Goal: Task Accomplishment & Management: Complete application form

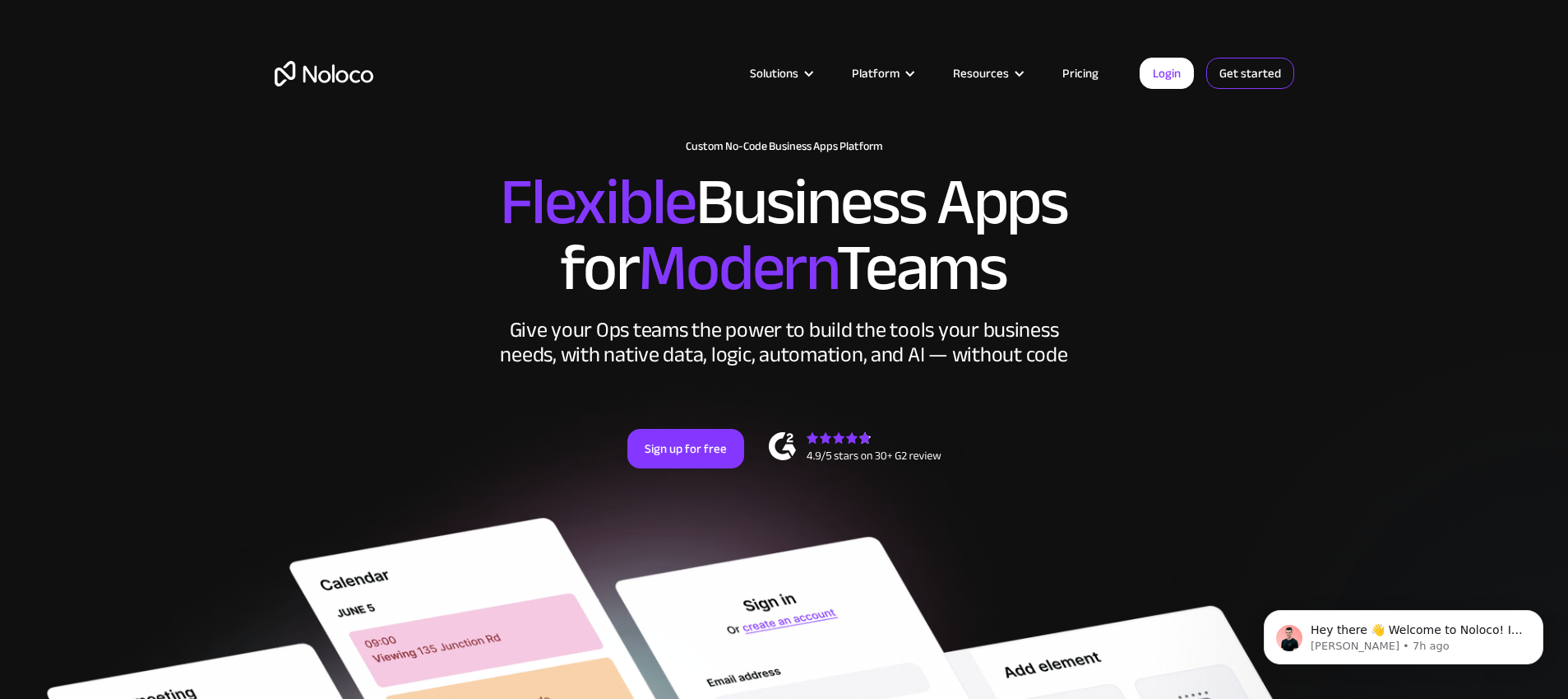
click at [1247, 73] on link "Get started" at bounding box center [1250, 73] width 88 height 31
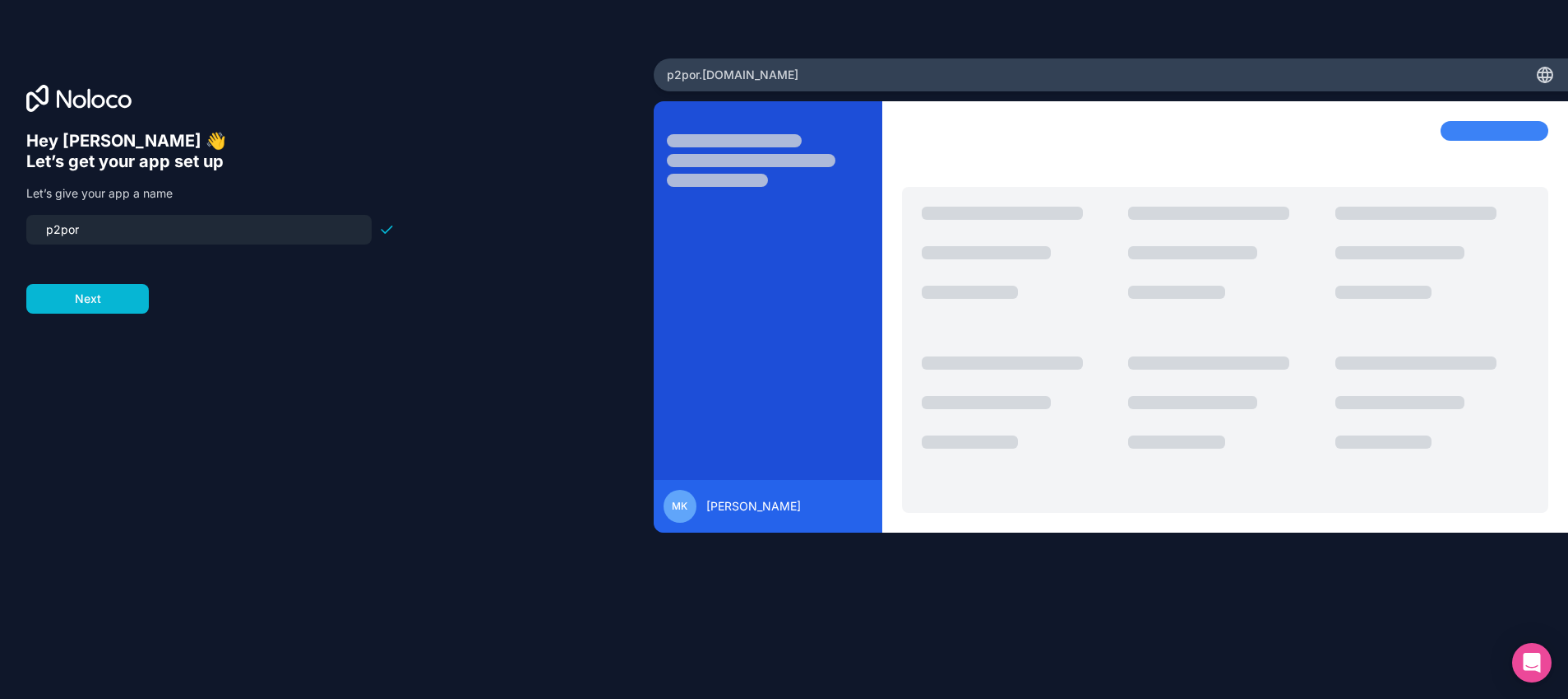
type input "p2porg"
click at [72, 308] on button "Next" at bounding box center [88, 299] width 123 height 30
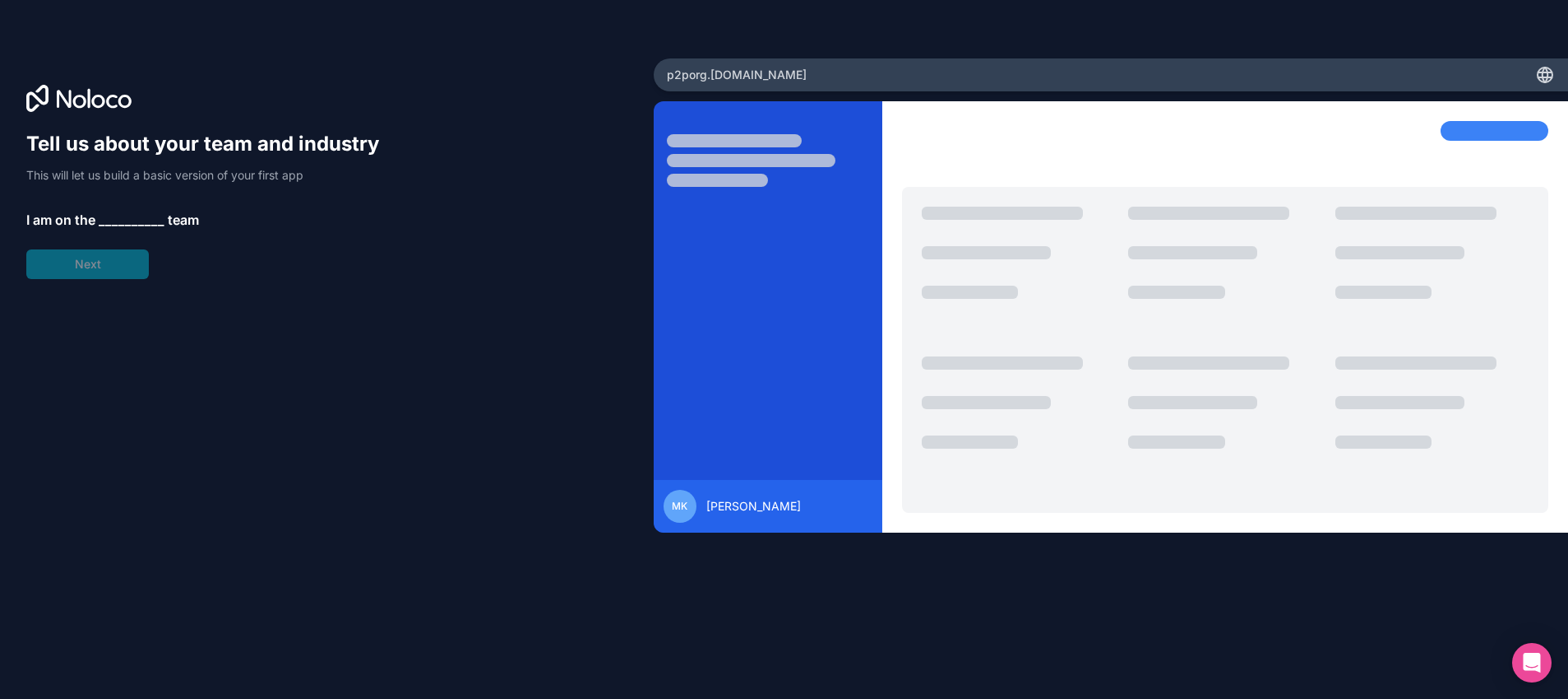
click at [119, 219] on span "__________" at bounding box center [131, 220] width 66 height 20
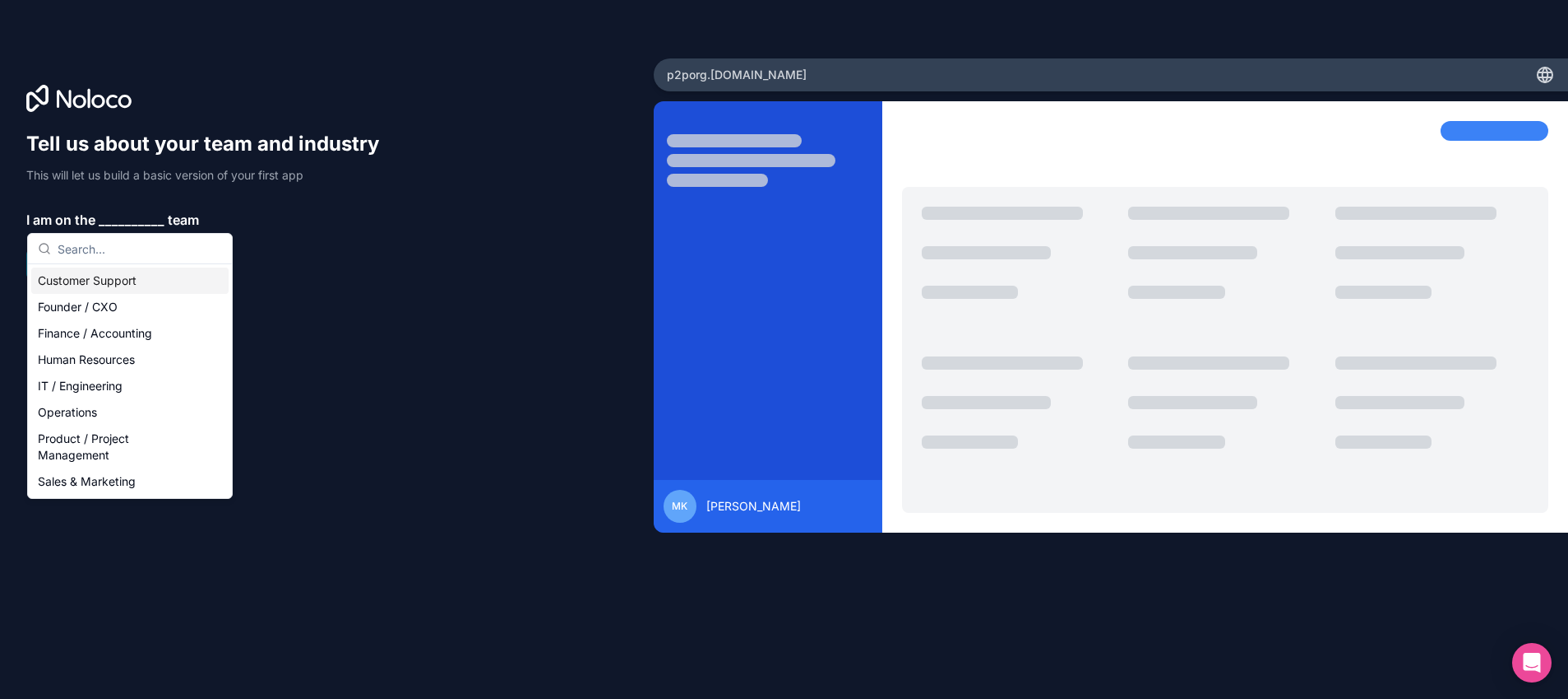
click at [120, 288] on div "Customer Support" at bounding box center [129, 281] width 198 height 27
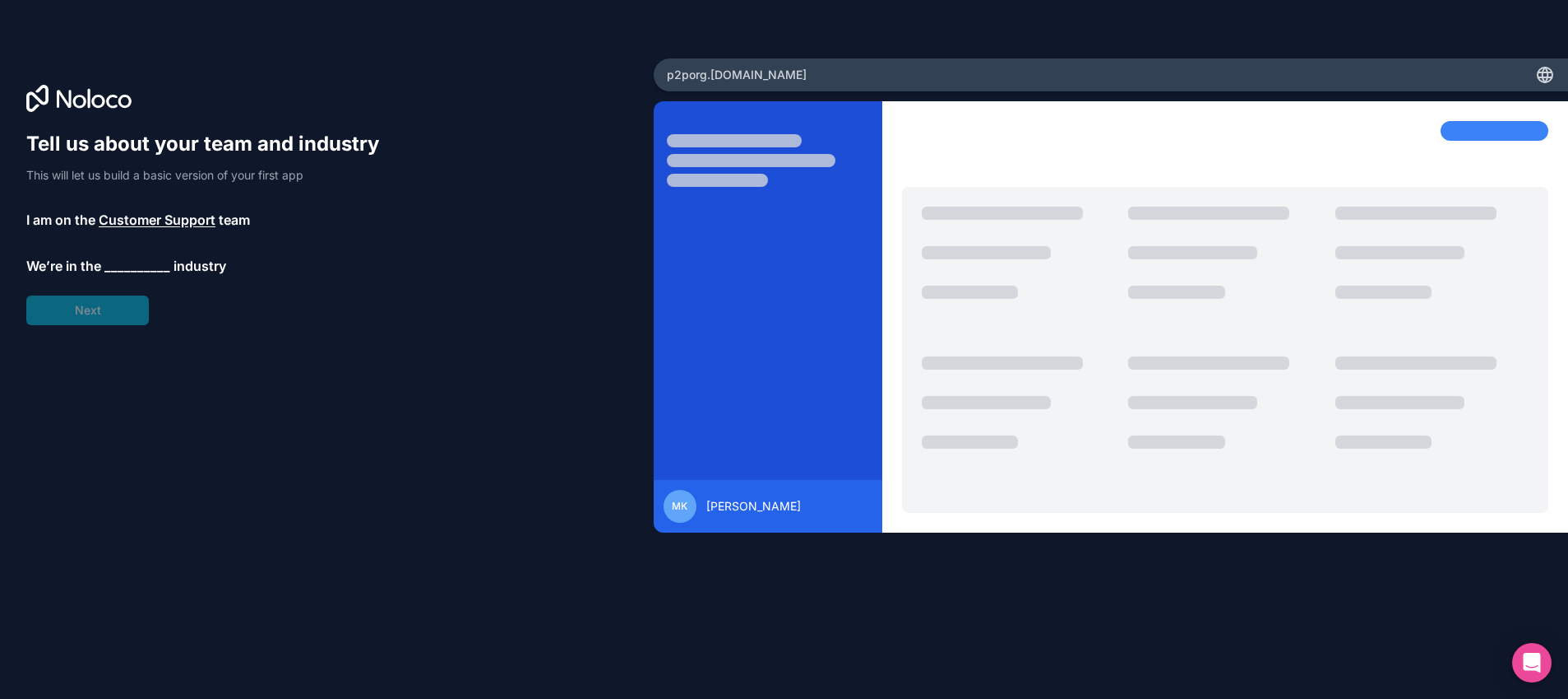
click at [135, 268] on span "__________" at bounding box center [137, 266] width 66 height 20
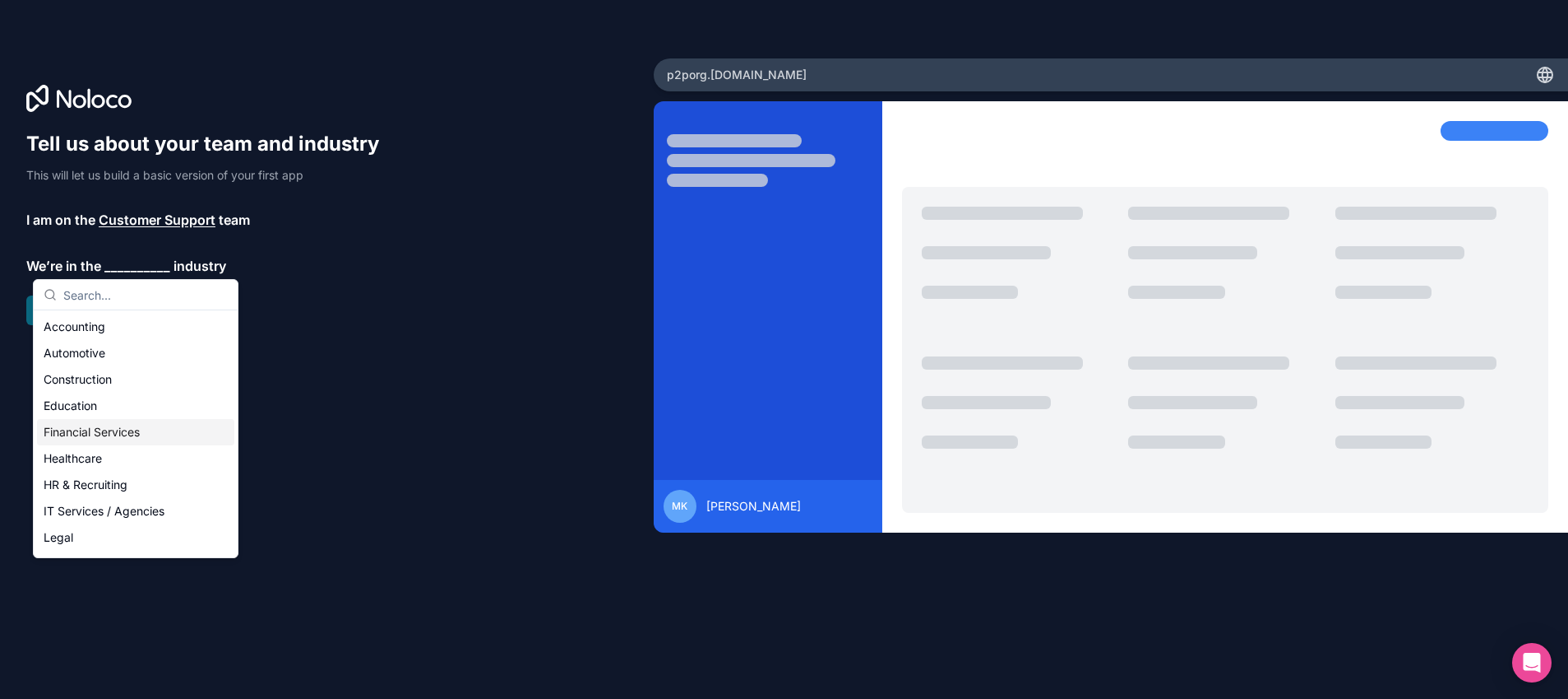
click at [120, 434] on div "Financial Services" at bounding box center [135, 432] width 198 height 27
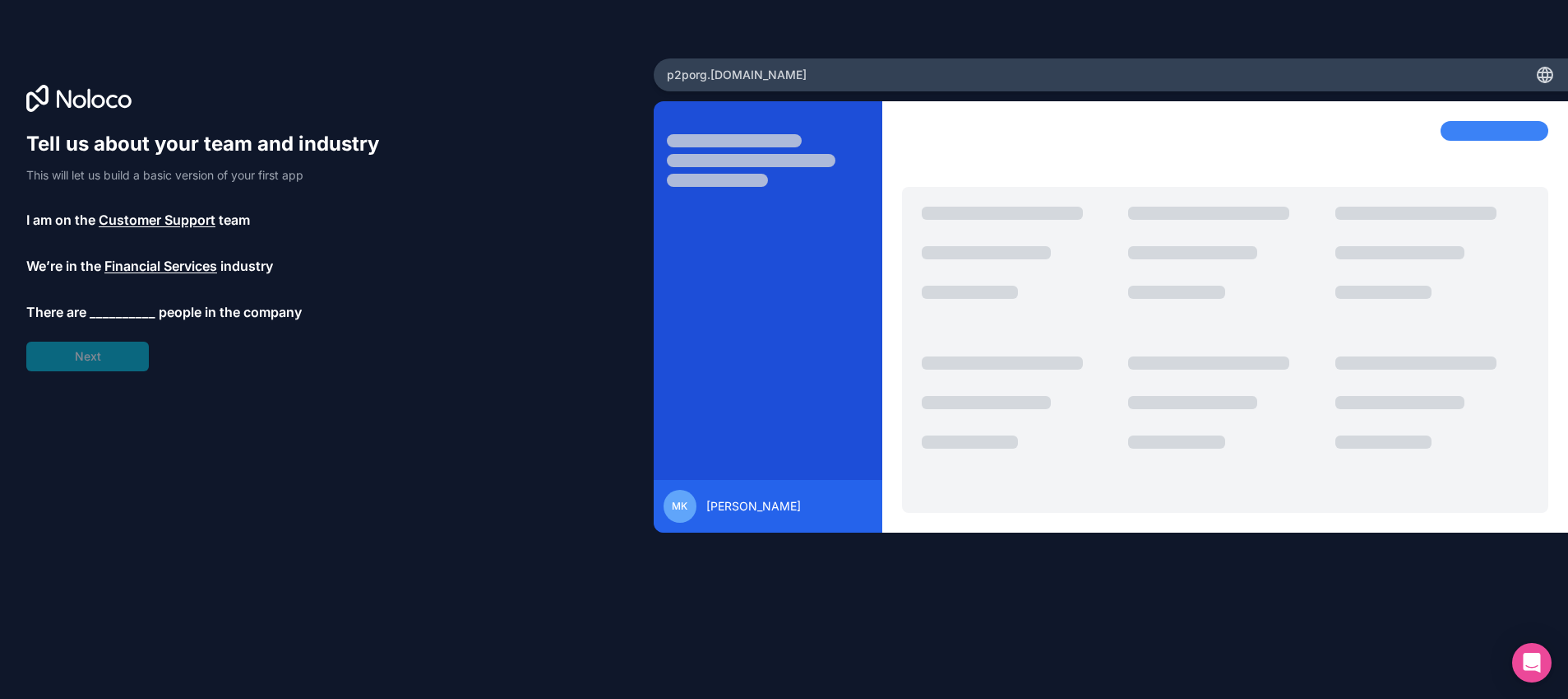
click at [125, 310] on span "__________" at bounding box center [123, 312] width 66 height 20
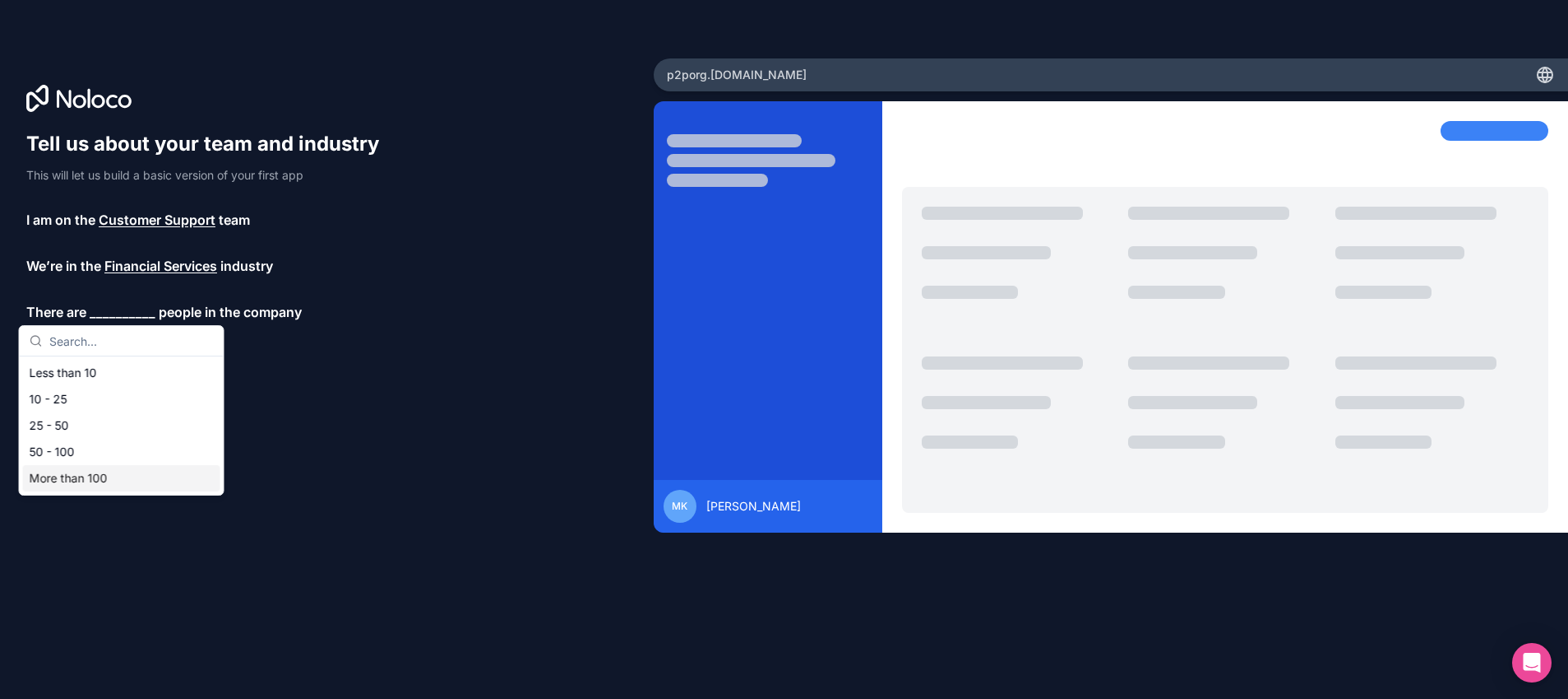
click at [108, 475] on div "More than 100" at bounding box center [122, 478] width 198 height 27
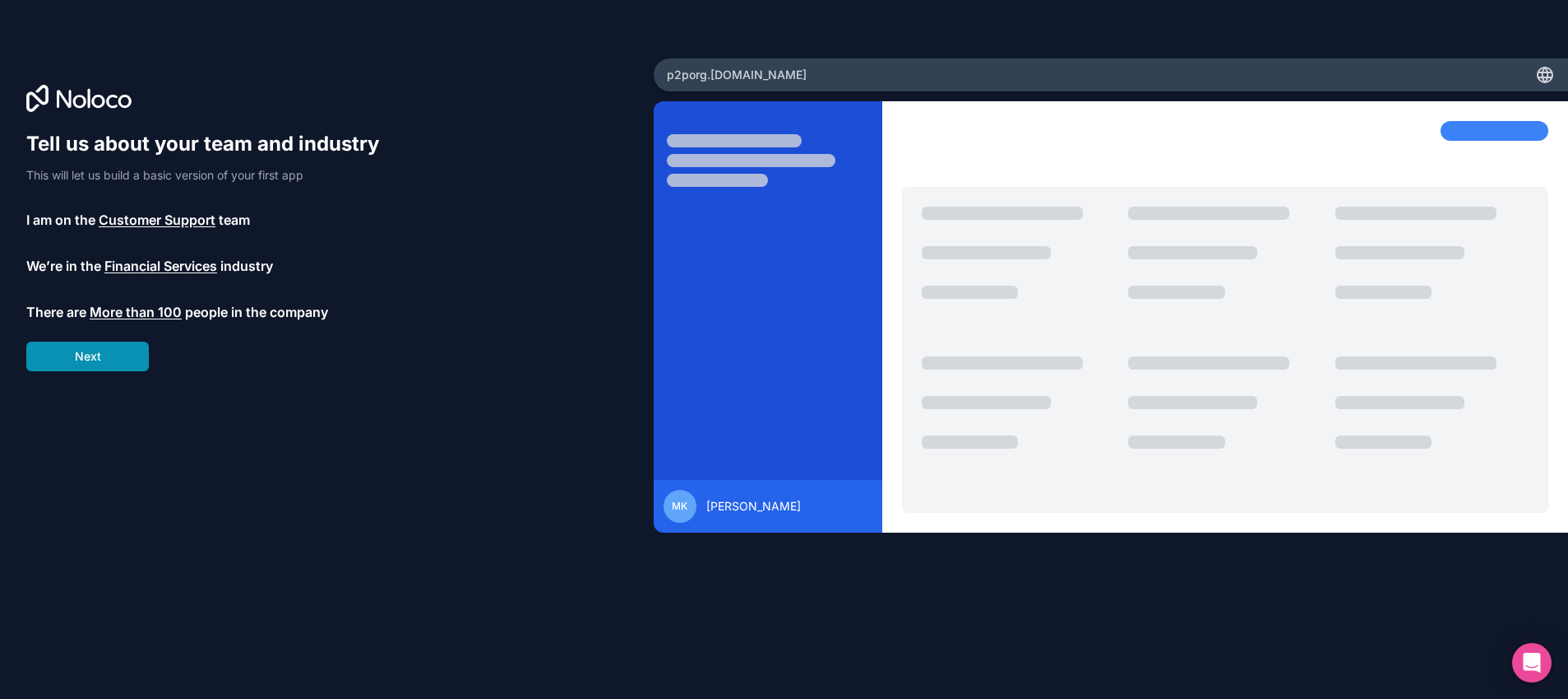
click at [118, 362] on button "Next" at bounding box center [88, 356] width 123 height 30
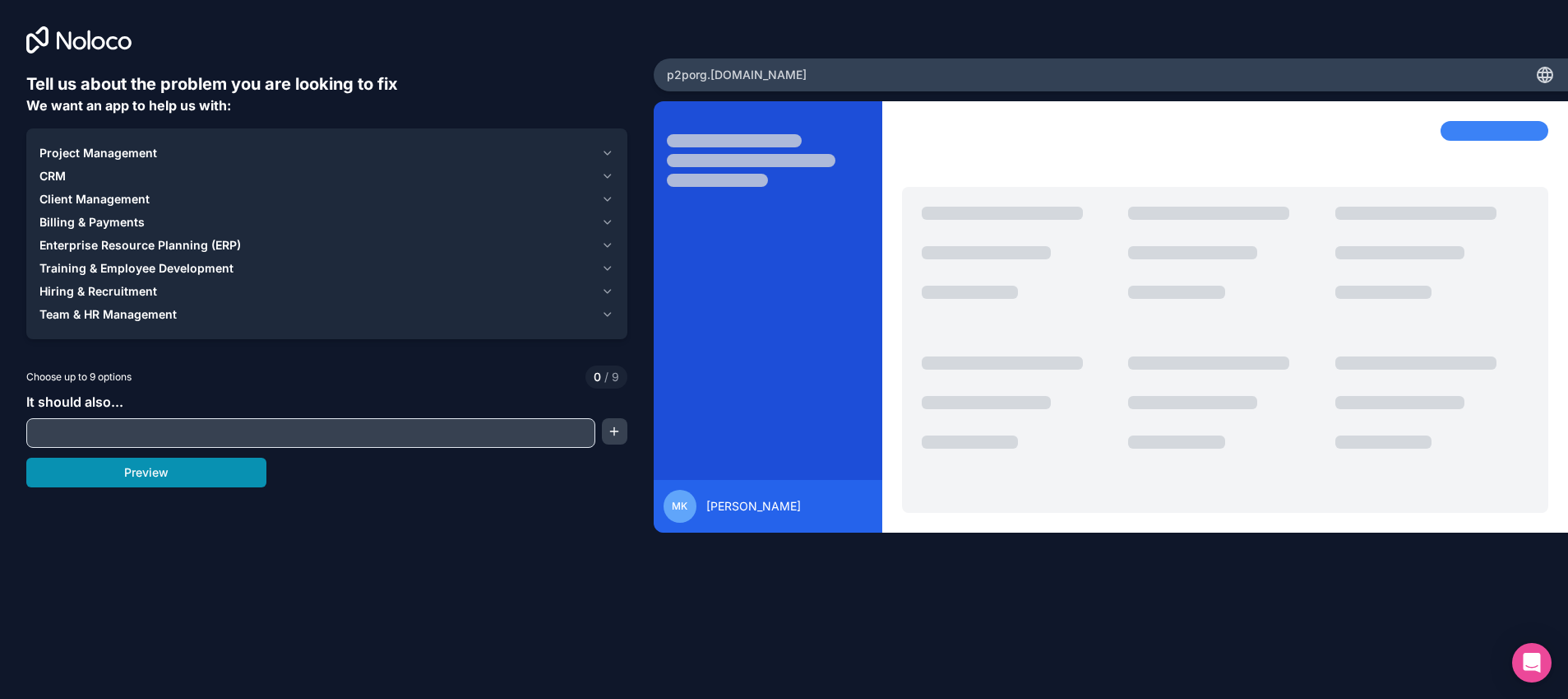
click at [198, 475] on button "Preview" at bounding box center [147, 473] width 240 height 30
click at [78, 176] on div "CRM" at bounding box center [317, 176] width 555 height 17
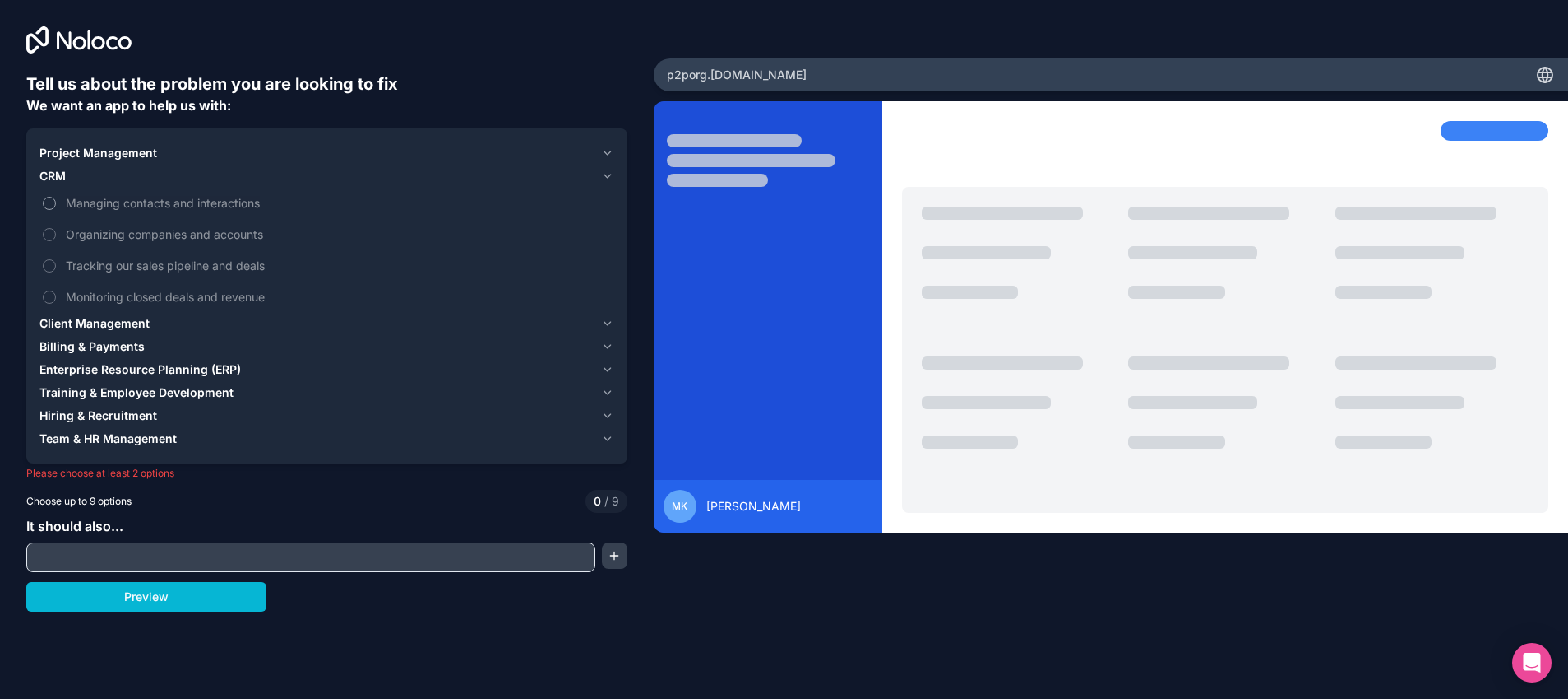
click at [51, 204] on button "Managing contacts and interactions" at bounding box center [49, 204] width 13 height 13
click at [68, 327] on span "Client Management" at bounding box center [94, 324] width 110 height 17
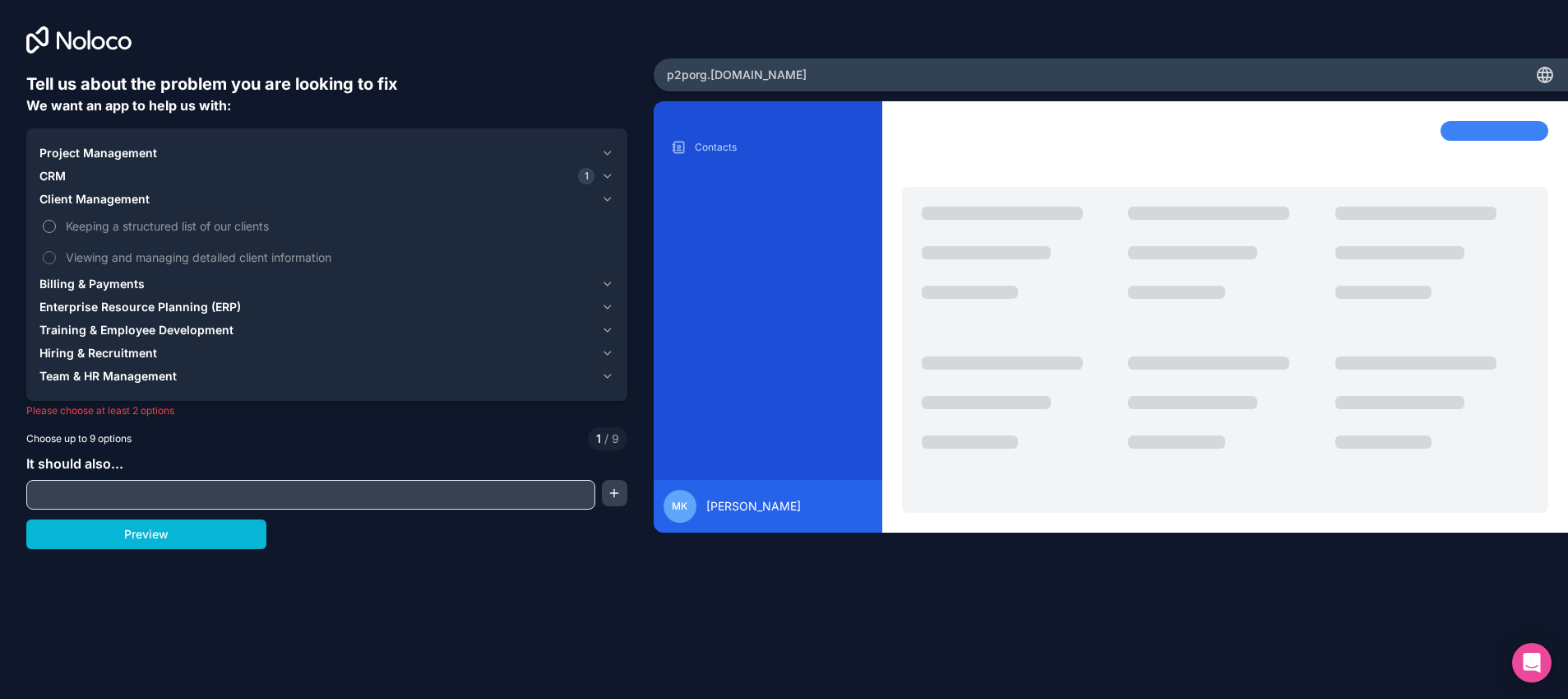
click at [48, 225] on button "Keeping a structured list of our clients" at bounding box center [49, 226] width 13 height 13
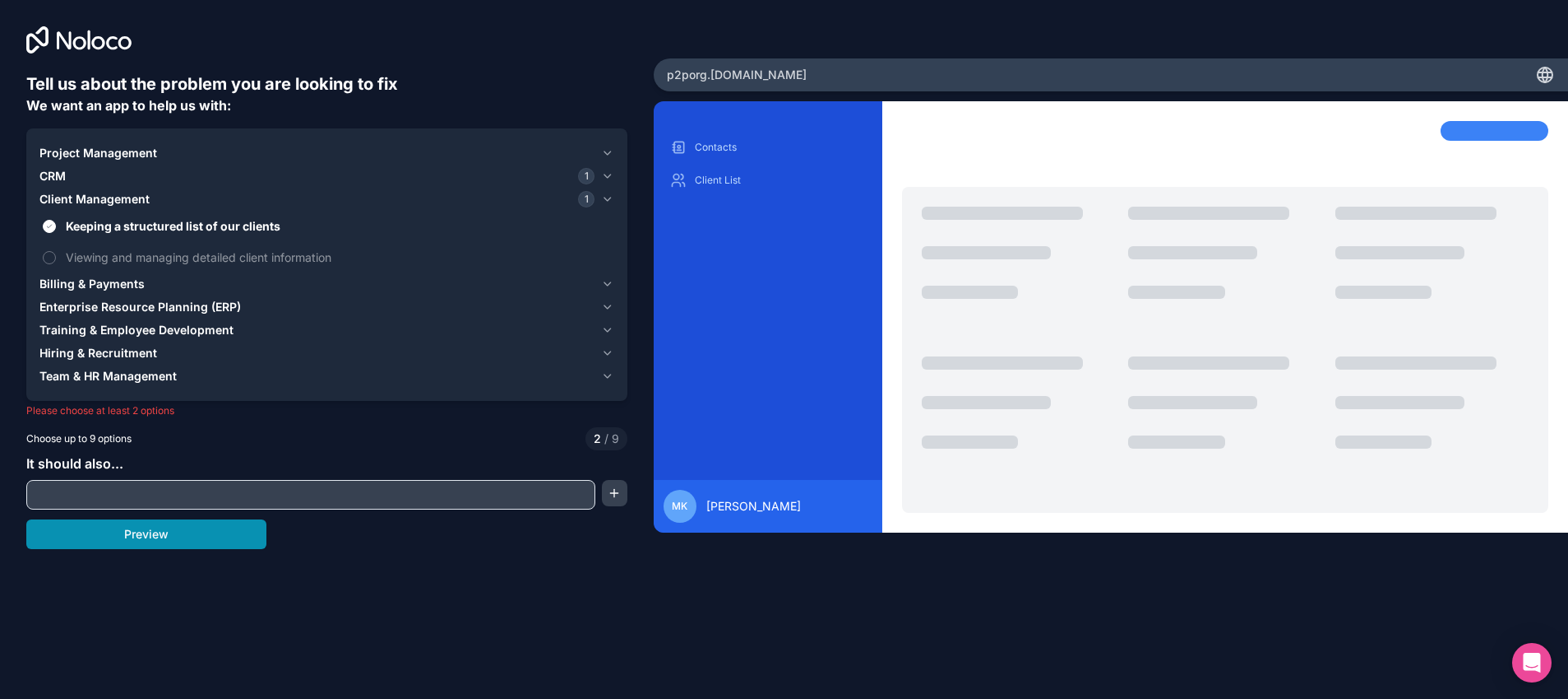
click at [138, 538] on button "Preview" at bounding box center [147, 535] width 240 height 30
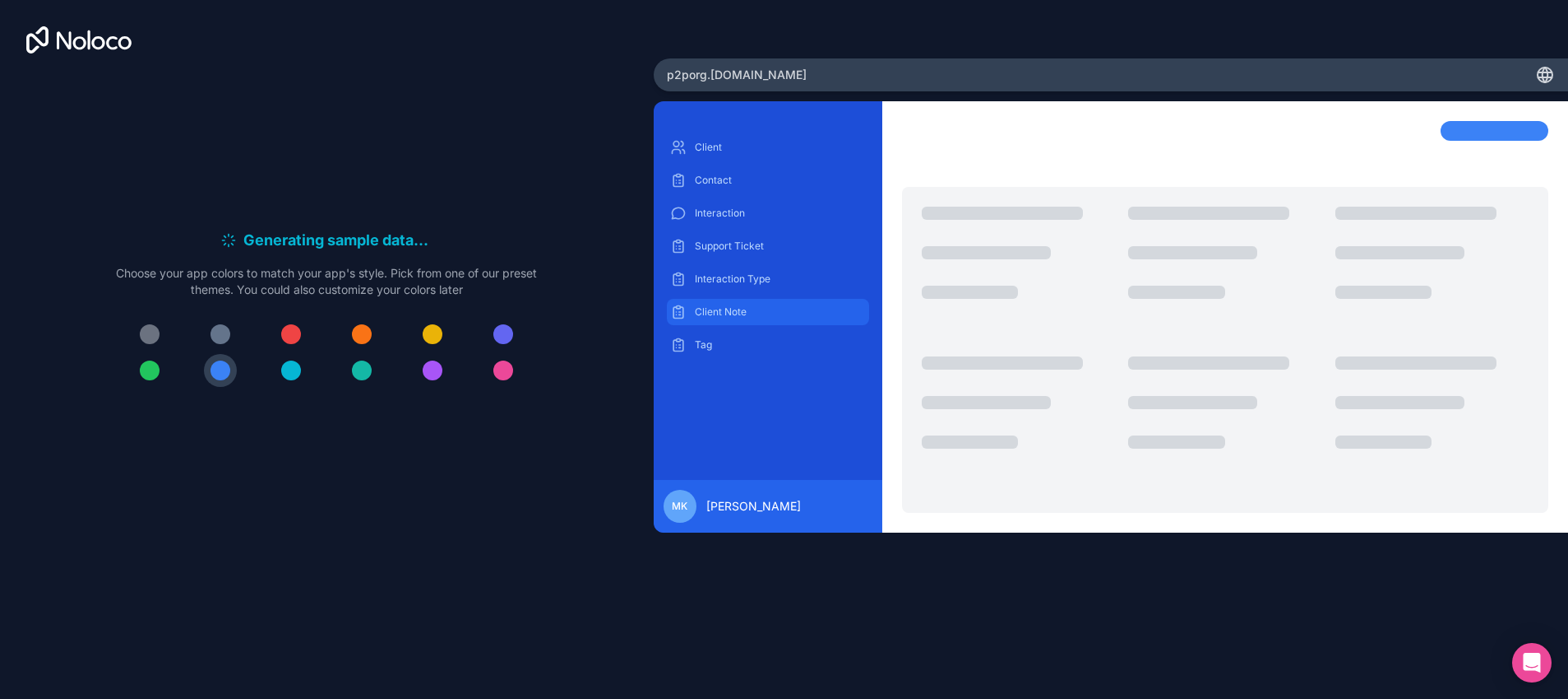
click at [731, 313] on p "Client Note" at bounding box center [780, 312] width 171 height 13
click at [736, 153] on p "Client" at bounding box center [780, 148] width 171 height 13
click at [508, 337] on div at bounding box center [503, 334] width 20 height 20
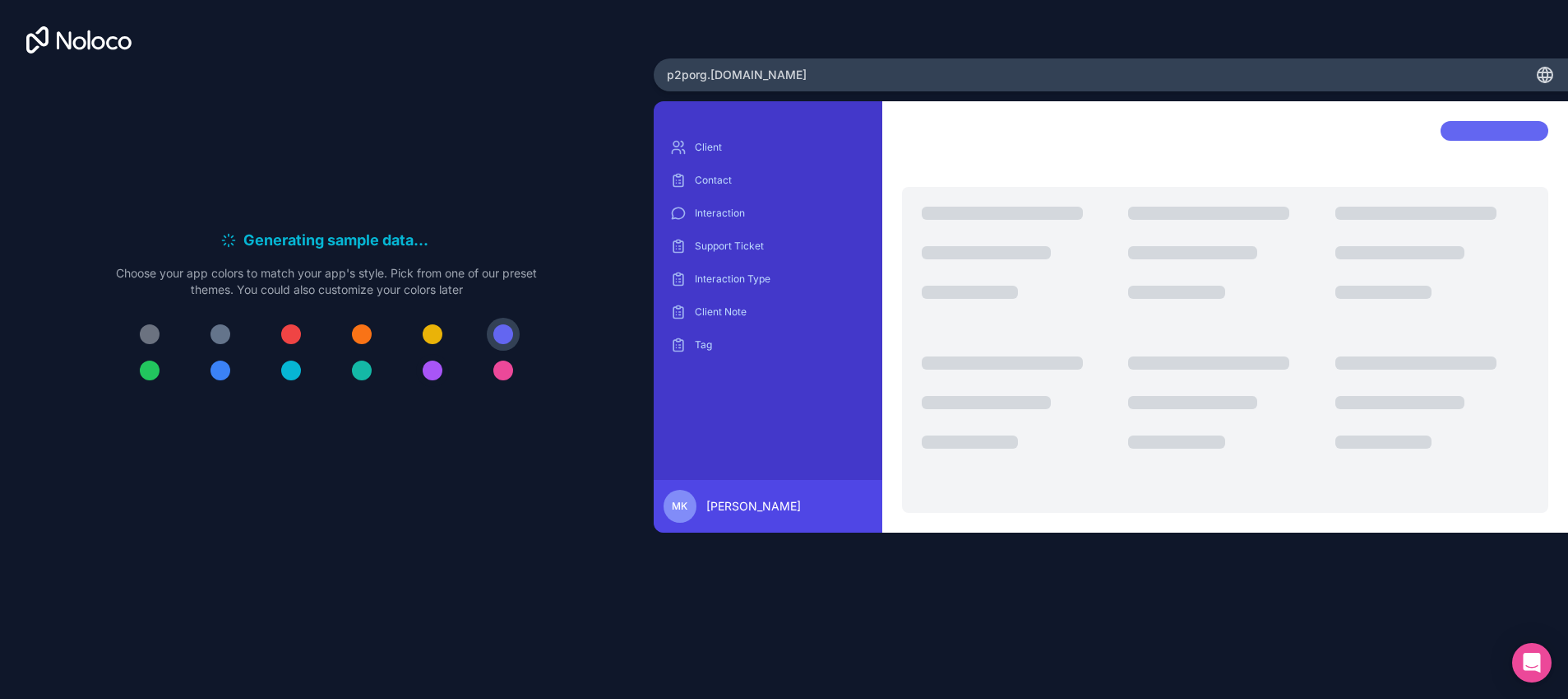
click at [438, 370] on div at bounding box center [433, 370] width 20 height 20
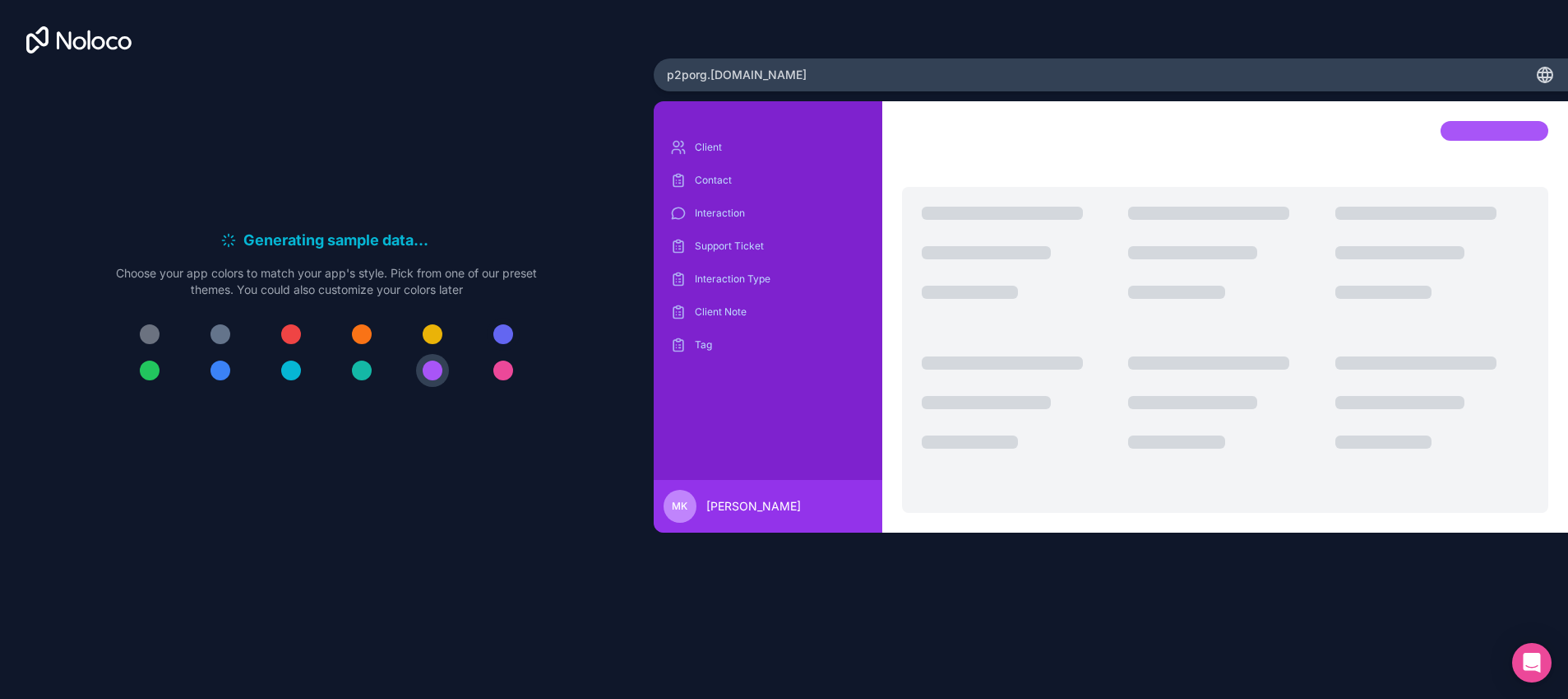
click at [498, 338] on div at bounding box center [503, 334] width 20 height 20
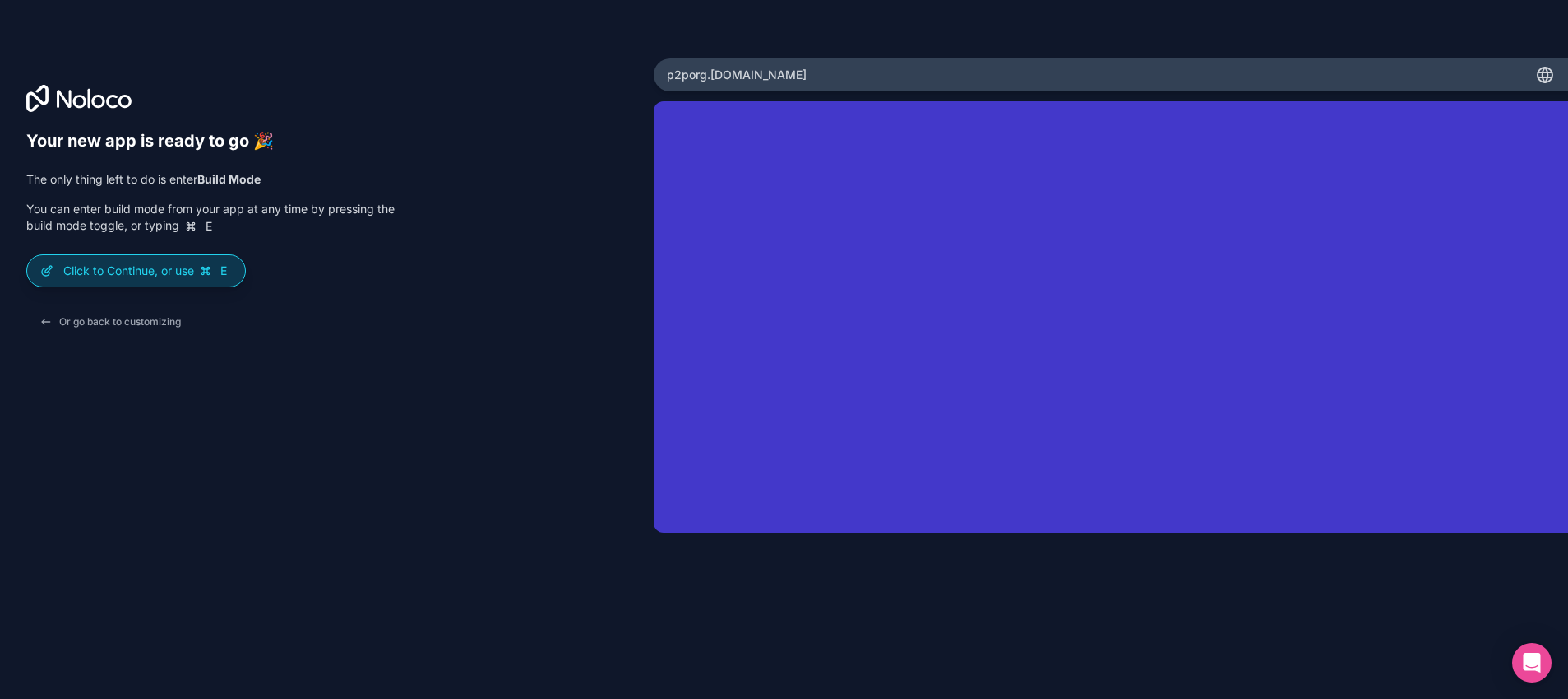
click at [206, 273] on icon at bounding box center [205, 270] width 8 height 8
